Goal: Information Seeking & Learning: Learn about a topic

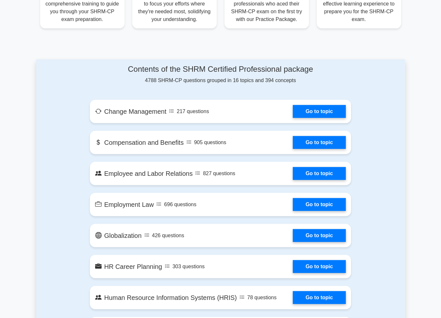
scroll to position [259, 0]
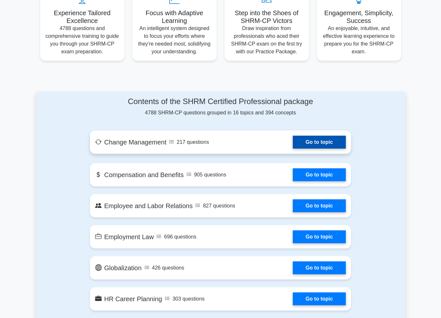
click at [293, 141] on link "Go to topic" at bounding box center [319, 142] width 53 height 13
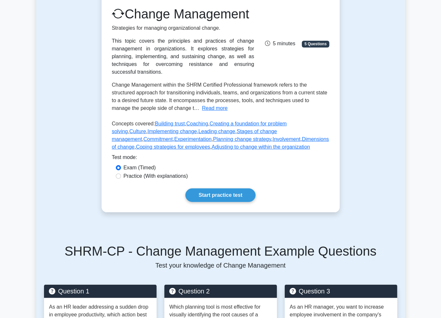
scroll to position [97, 0]
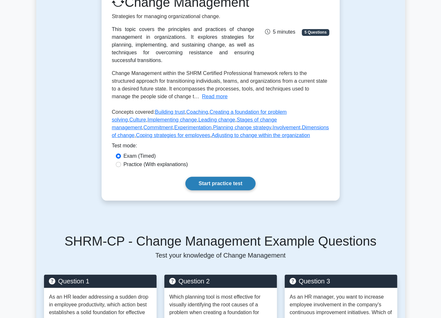
click at [218, 188] on link "Start practice test" at bounding box center [220, 184] width 70 height 14
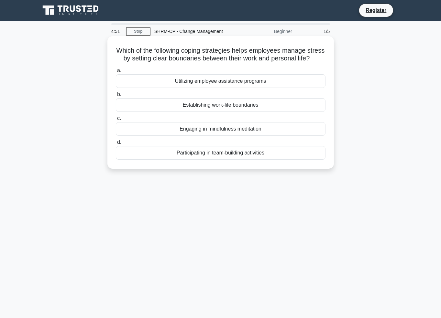
click at [197, 112] on div "Establishing work-life boundaries" at bounding box center [221, 105] width 210 height 14
click at [116, 97] on input "b. Establishing work-life boundaries" at bounding box center [116, 94] width 0 height 4
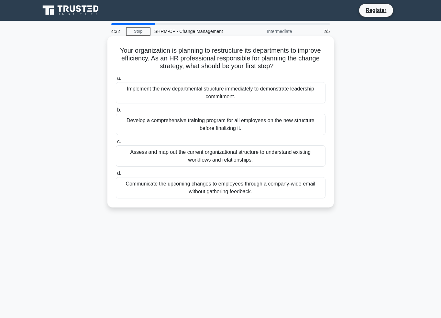
click at [211, 157] on div "Assess and map out the current organizational structure to understand existing …" at bounding box center [221, 156] width 210 height 21
click at [116, 144] on input "c. Assess and map out the current organizational structure to understand existi…" at bounding box center [116, 142] width 0 height 4
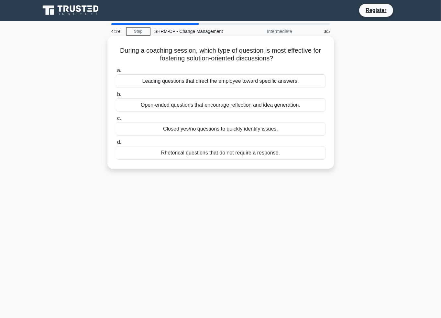
click at [154, 105] on div "Open-ended questions that encourage reflection and idea generation." at bounding box center [221, 105] width 210 height 14
click at [116, 97] on input "b. Open-ended questions that encourage reflection and idea generation." at bounding box center [116, 94] width 0 height 4
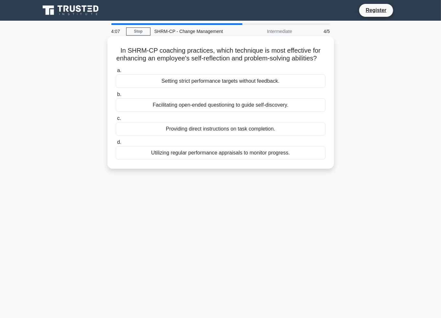
click at [200, 111] on div "Facilitating open-ended questioning to guide self-discovery." at bounding box center [221, 105] width 210 height 14
click at [116, 97] on input "b. Facilitating open-ended questioning to guide self-discovery." at bounding box center [116, 94] width 0 height 4
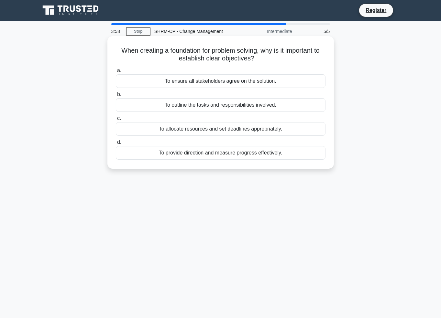
click at [190, 152] on div "To provide direction and measure progress effectively." at bounding box center [221, 153] width 210 height 14
click at [116, 145] on input "d. To provide direction and measure progress effectively." at bounding box center [116, 142] width 0 height 4
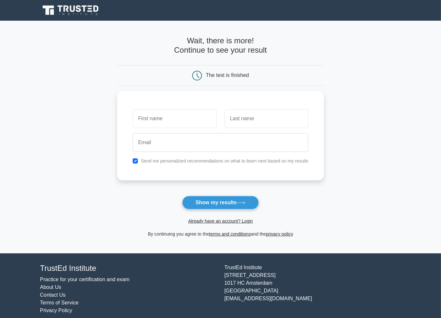
click at [218, 195] on form "Wait, there is more! Continue to see your result The test is finished and the" at bounding box center [220, 137] width 207 height 202
click at [212, 201] on button "Show my results" at bounding box center [220, 203] width 76 height 14
